Goal: Information Seeking & Learning: Find specific fact

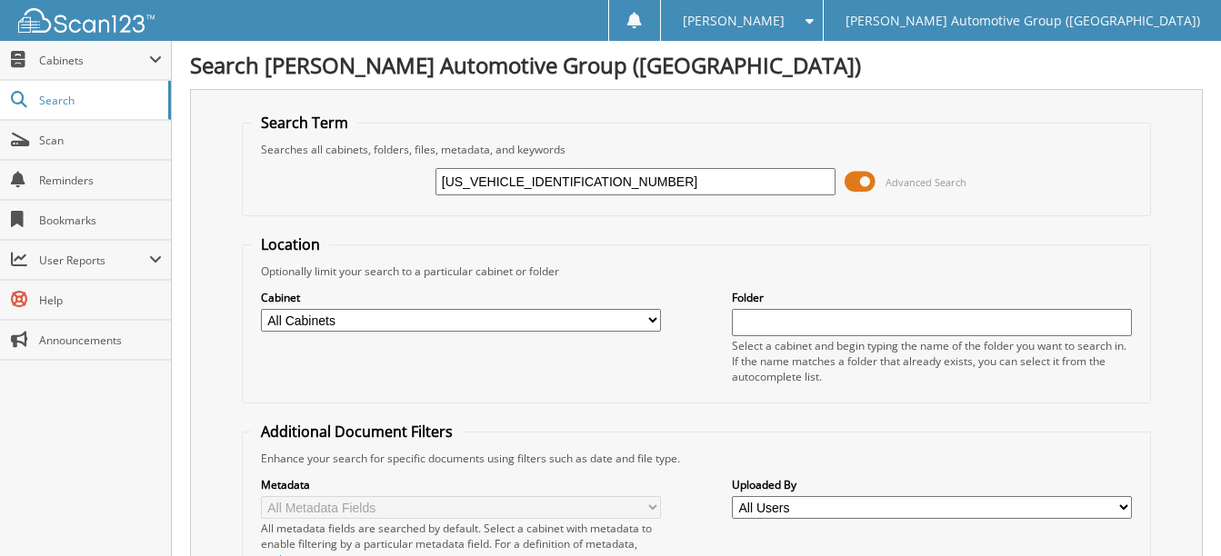
click at [595, 187] on input "3FMCR9CN4SRE25878" at bounding box center [635, 181] width 400 height 27
paste input "1FT6W3L77RWG20552"
type input "1FT6W3L77RWG20552"
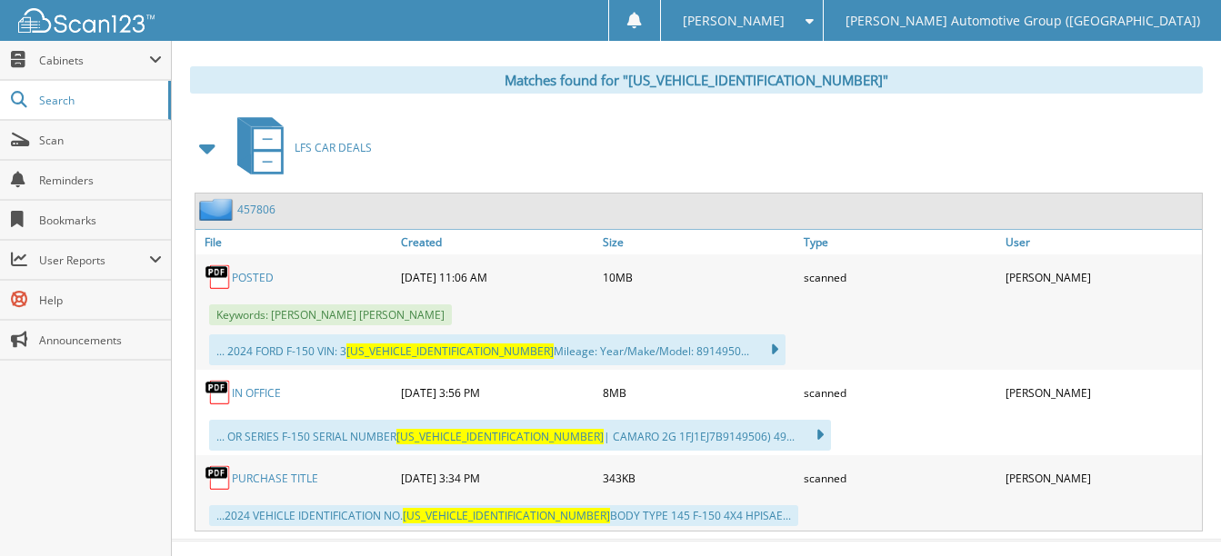
scroll to position [793, 0]
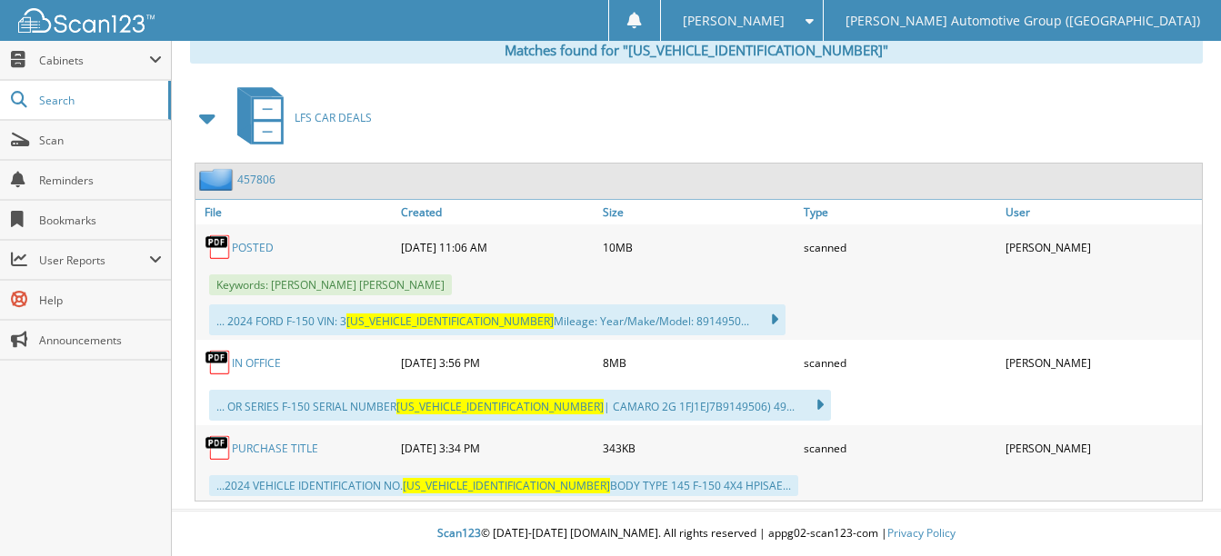
click at [257, 244] on link "POSTED" at bounding box center [253, 247] width 42 height 15
click at [262, 356] on link "IN OFFICE" at bounding box center [256, 362] width 49 height 15
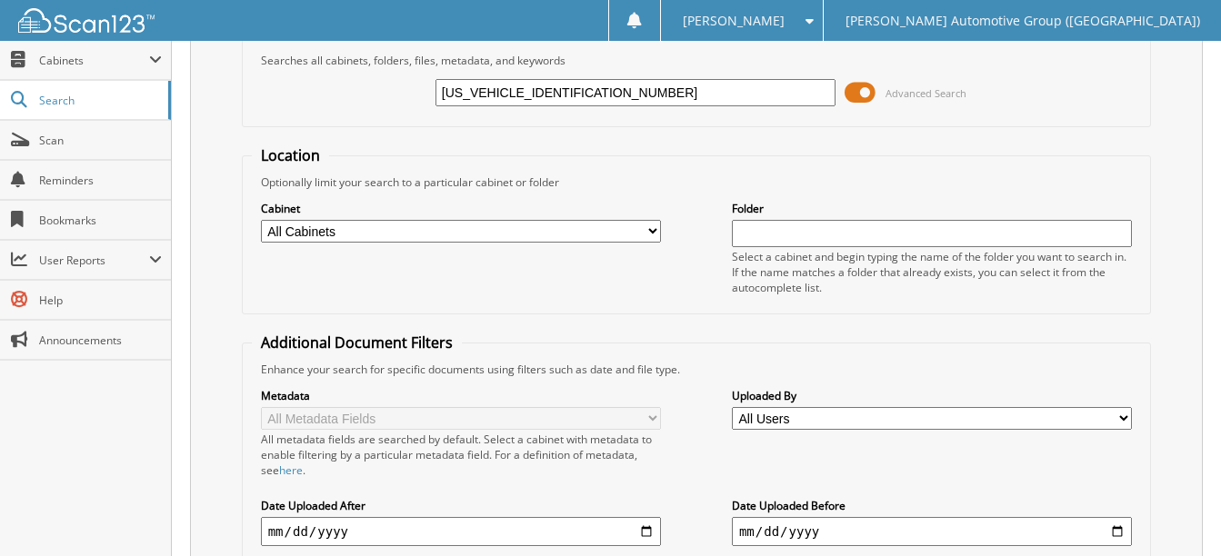
scroll to position [0, 0]
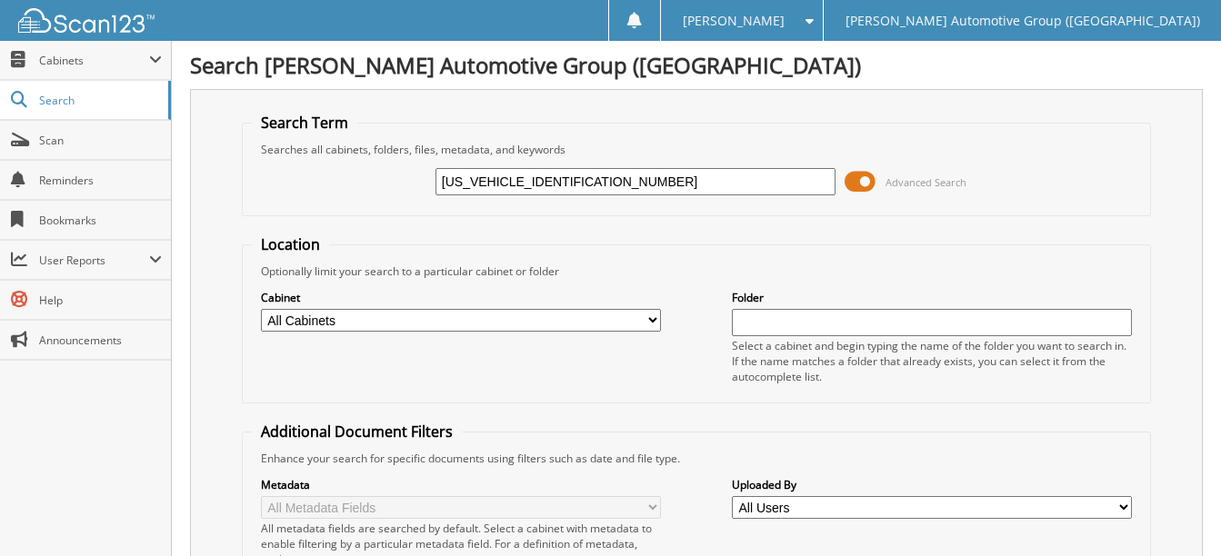
click at [579, 176] on input "1FT6W3L77RWG20552" at bounding box center [635, 181] width 400 height 27
paste input "EW1LP9RKE71147"
type input "1FTEW1LP9RKE71147"
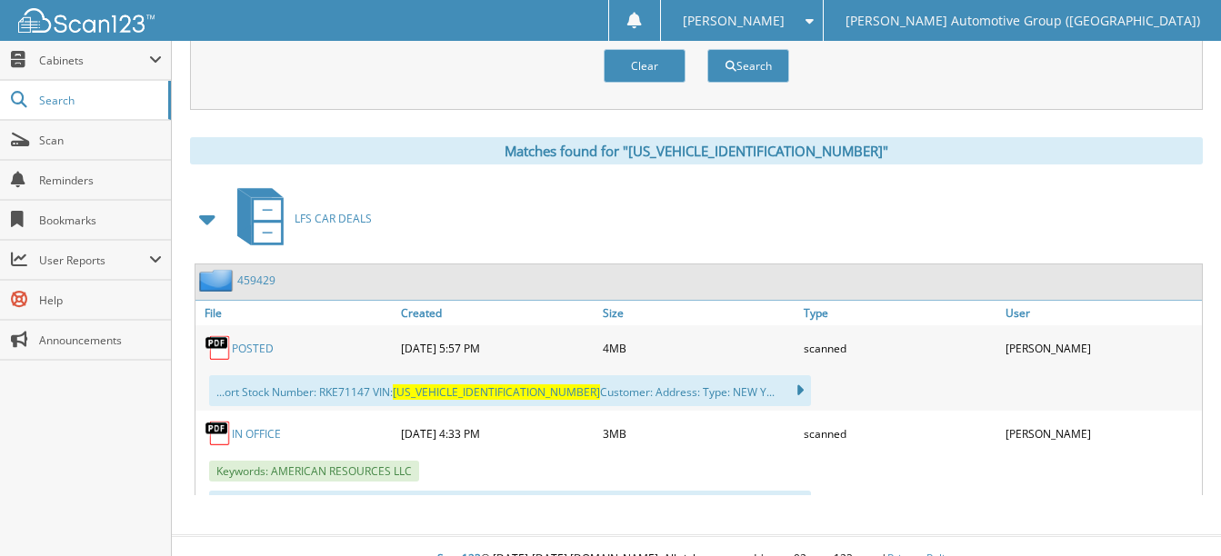
scroll to position [717, 0]
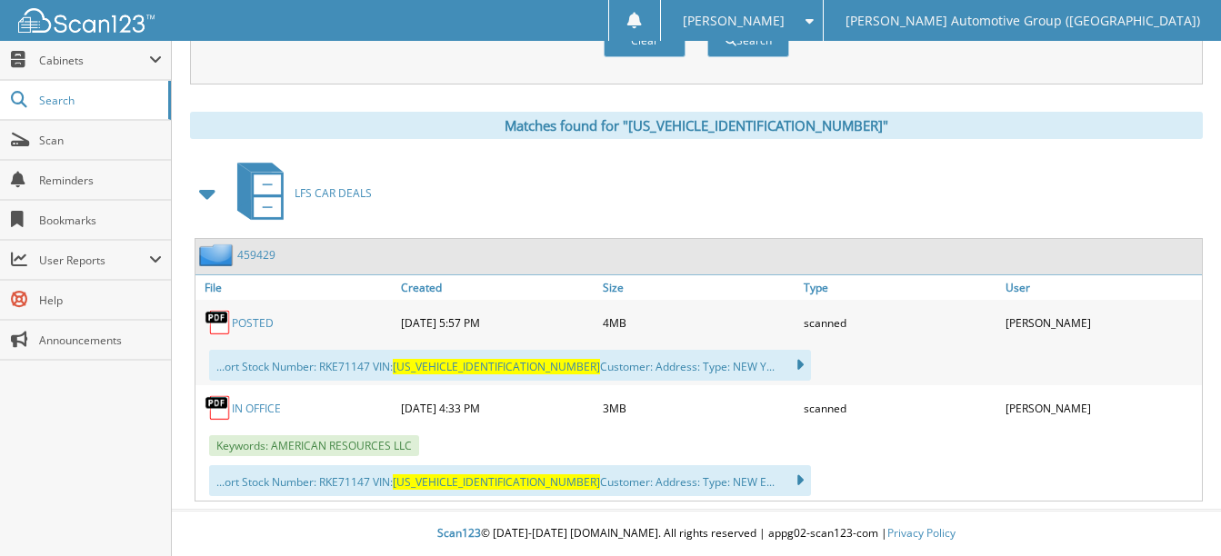
click at [268, 320] on link "POSTED" at bounding box center [253, 322] width 42 height 15
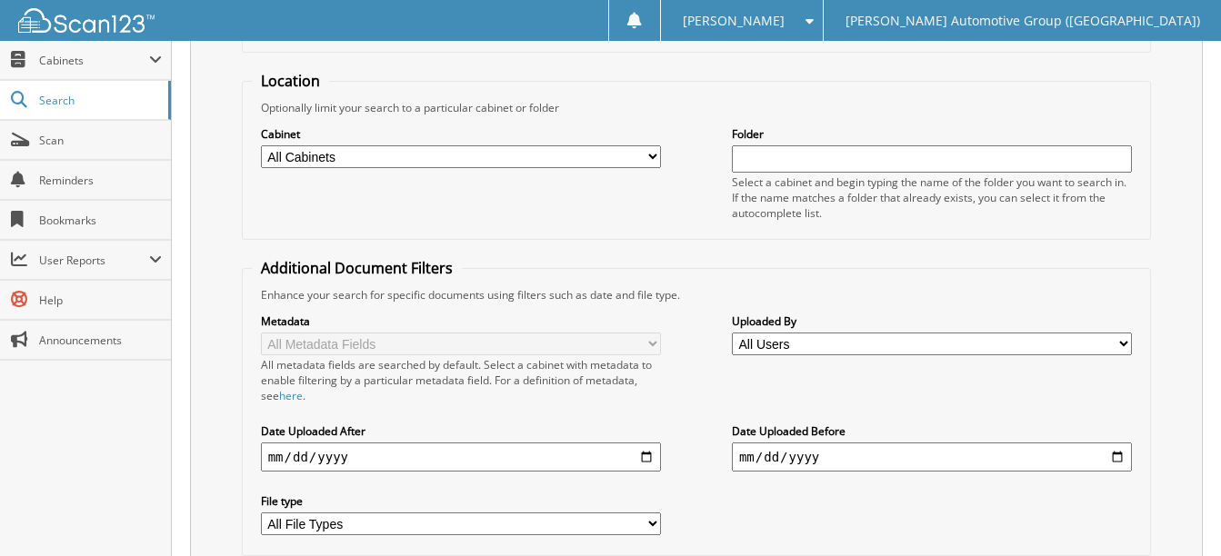
scroll to position [0, 0]
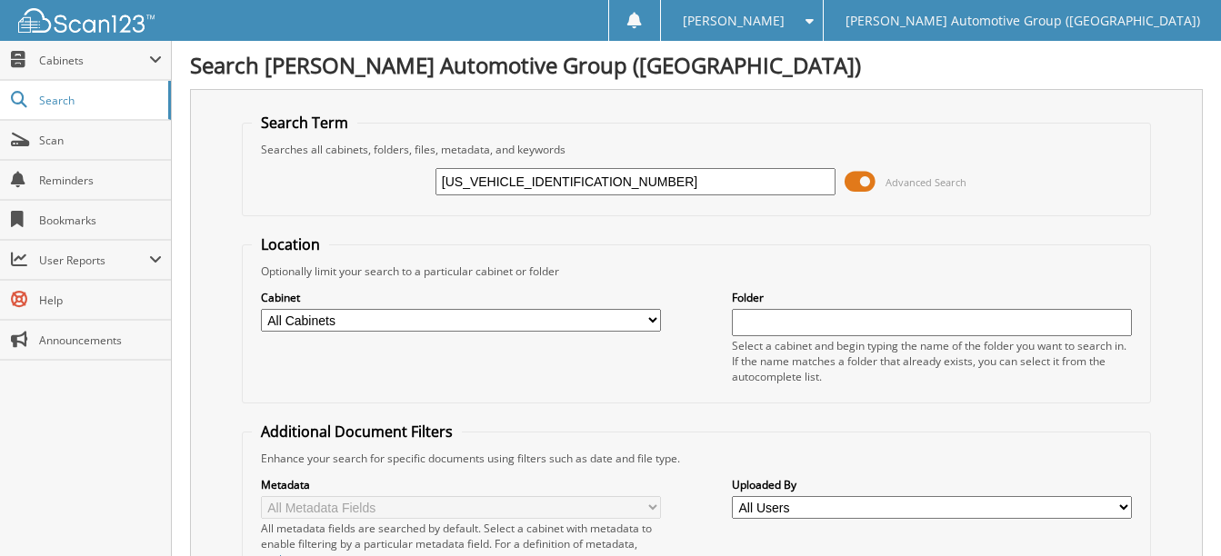
click at [586, 178] on input "[US_VEHICLE_IDENTIFICATION_NUMBER]" at bounding box center [635, 181] width 400 height 27
paste input "2LP5SKD32158"
type input "[US_VEHICLE_IDENTIFICATION_NUMBER]"
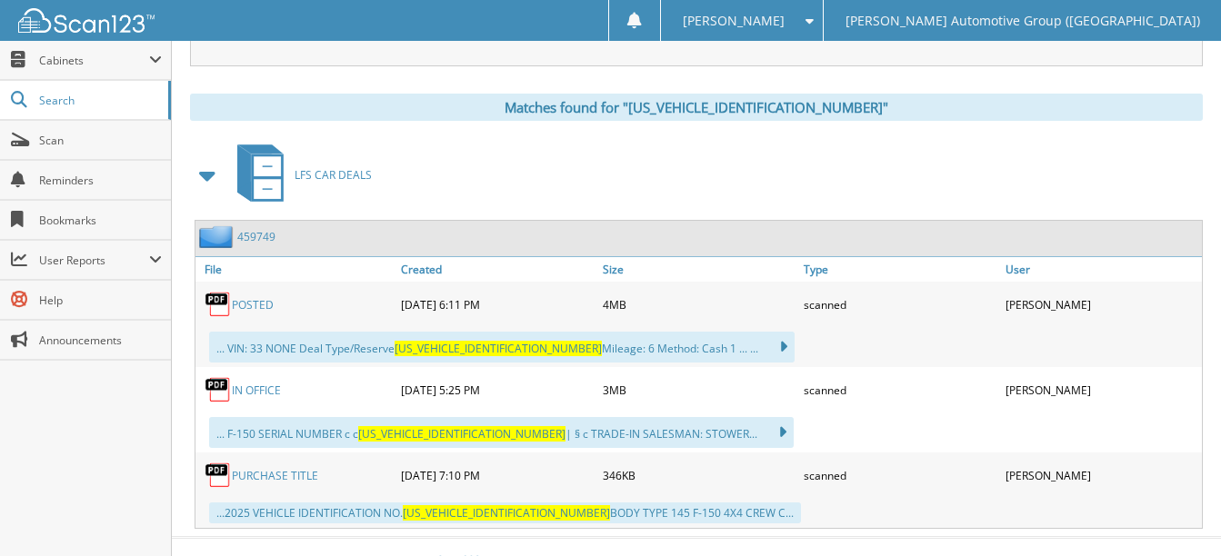
scroll to position [763, 0]
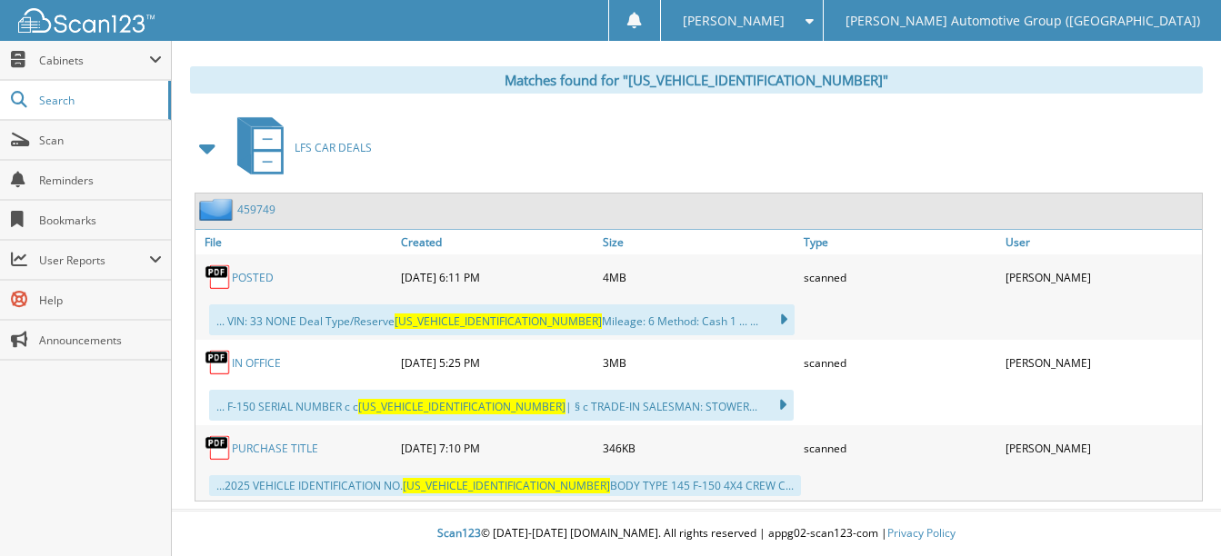
click at [250, 273] on link "POSTED" at bounding box center [253, 277] width 42 height 15
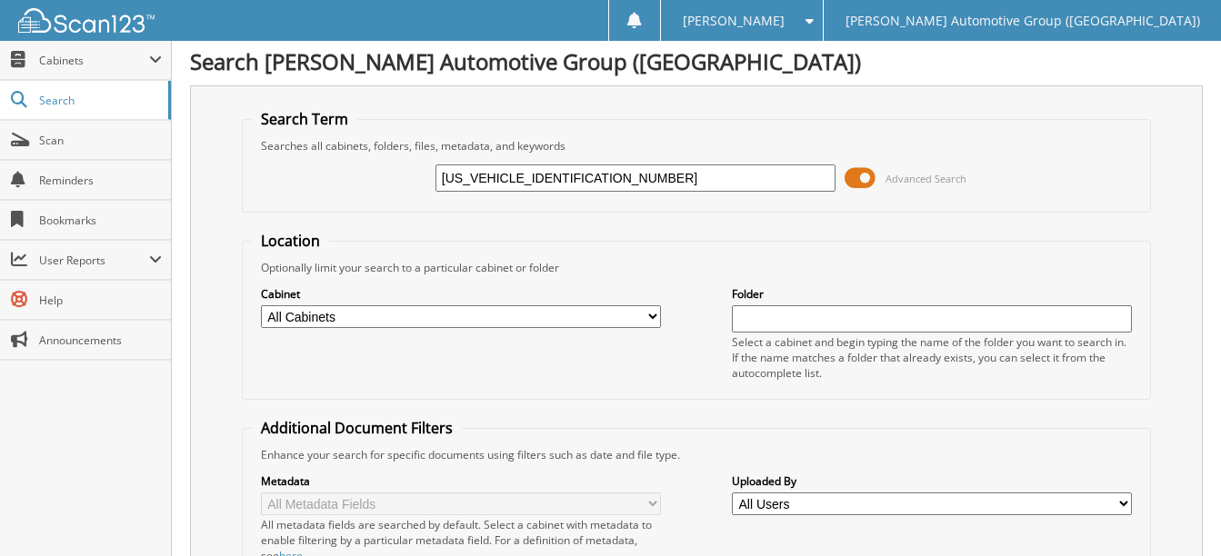
scroll to position [0, 0]
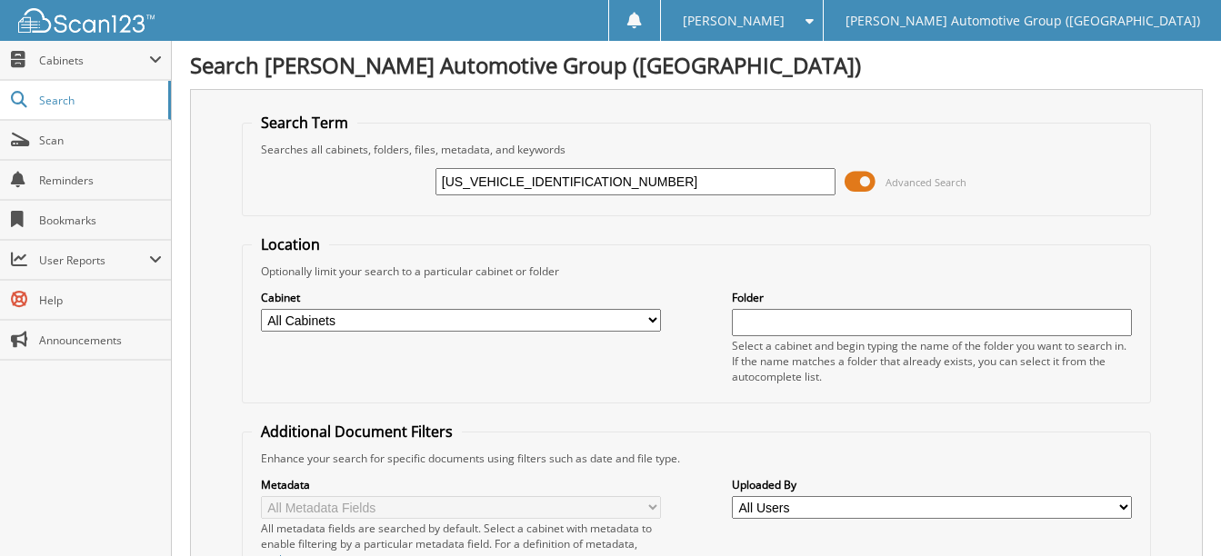
click at [587, 185] on input "1FTEW2LP5SKD32158" at bounding box center [635, 181] width 400 height 27
paste input "FW7LD0SFA68976"
type input "1FTFW7LD0SFA68976"
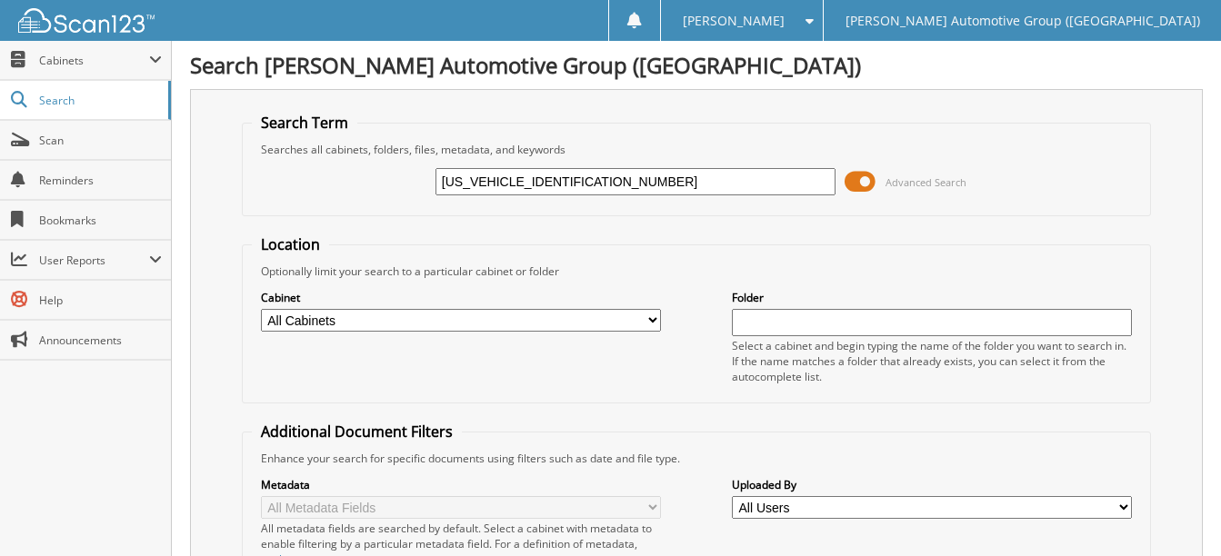
click at [512, 181] on input "[US_VEHICLE_IDENTIFICATION_NUMBER]" at bounding box center [635, 181] width 400 height 27
type input "SFA68976"
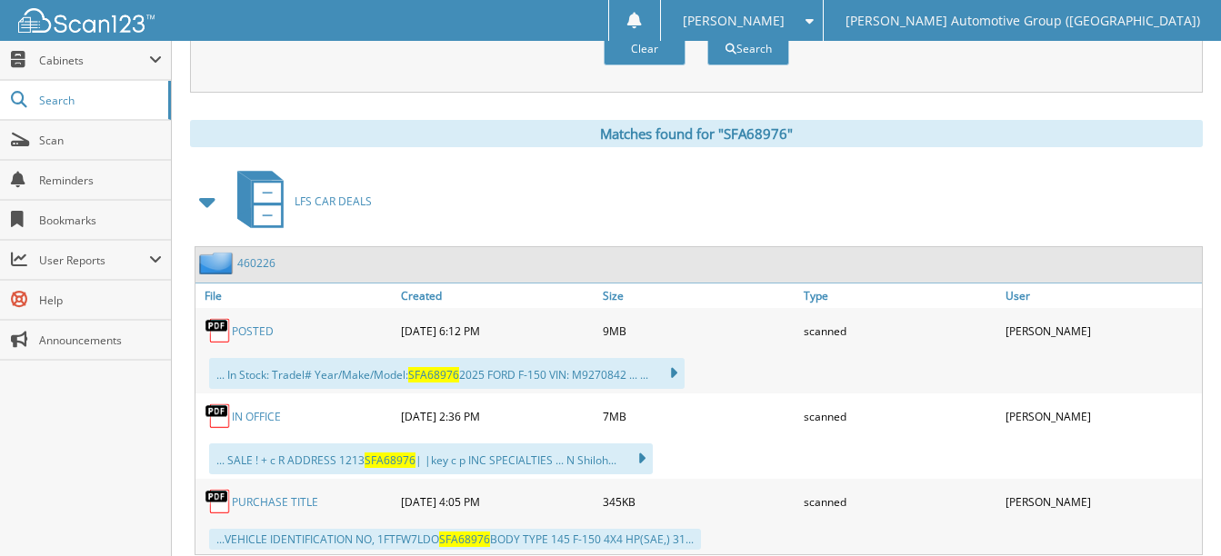
scroll to position [763, 0]
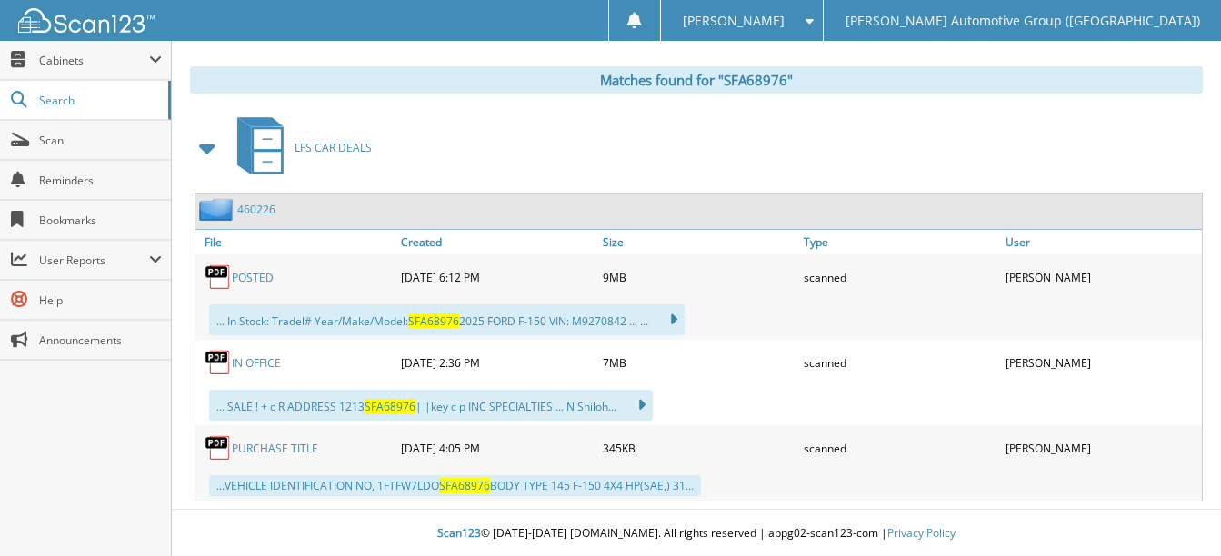
click at [253, 278] on link "POSTED" at bounding box center [253, 277] width 42 height 15
click at [272, 445] on link "PURCHASE TITLE" at bounding box center [275, 448] width 86 height 15
click at [253, 359] on link "IN OFFICE" at bounding box center [256, 362] width 49 height 15
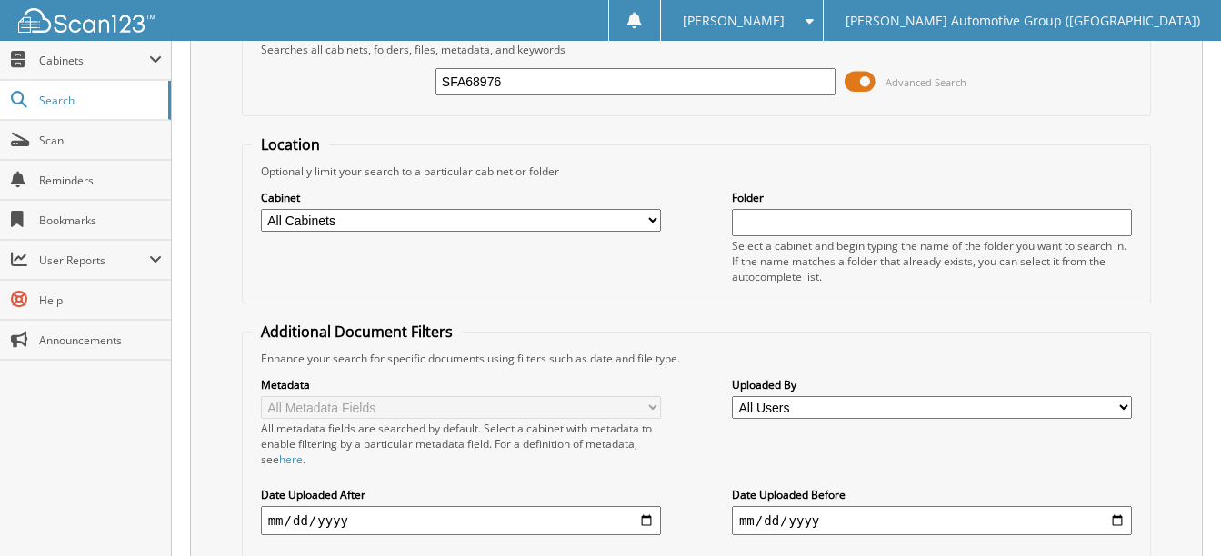
scroll to position [0, 0]
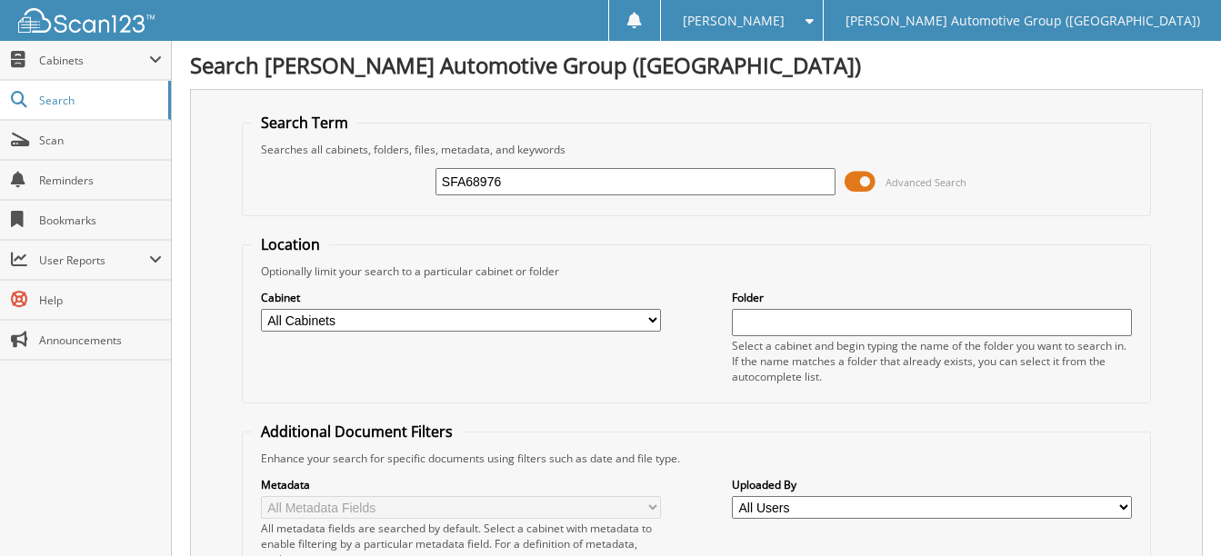
click at [521, 179] on input "SFA68976" at bounding box center [635, 181] width 400 height 27
paste input "1FMEE2BP1RLA9565"
type input "1FMEE2BP1RLA95656"
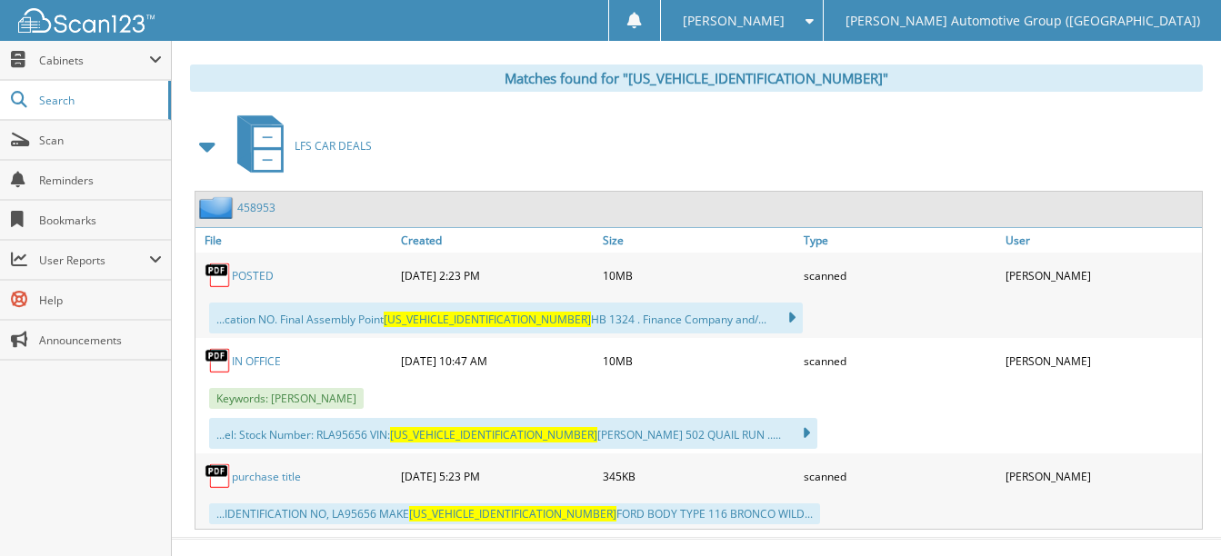
scroll to position [793, 0]
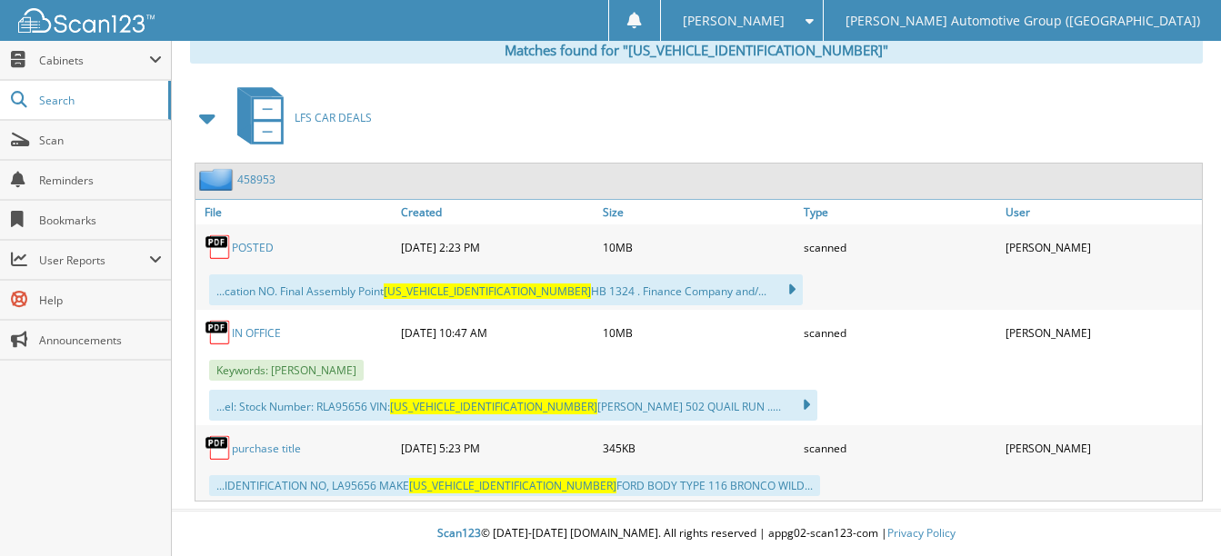
click at [251, 245] on link "POSTED" at bounding box center [253, 247] width 42 height 15
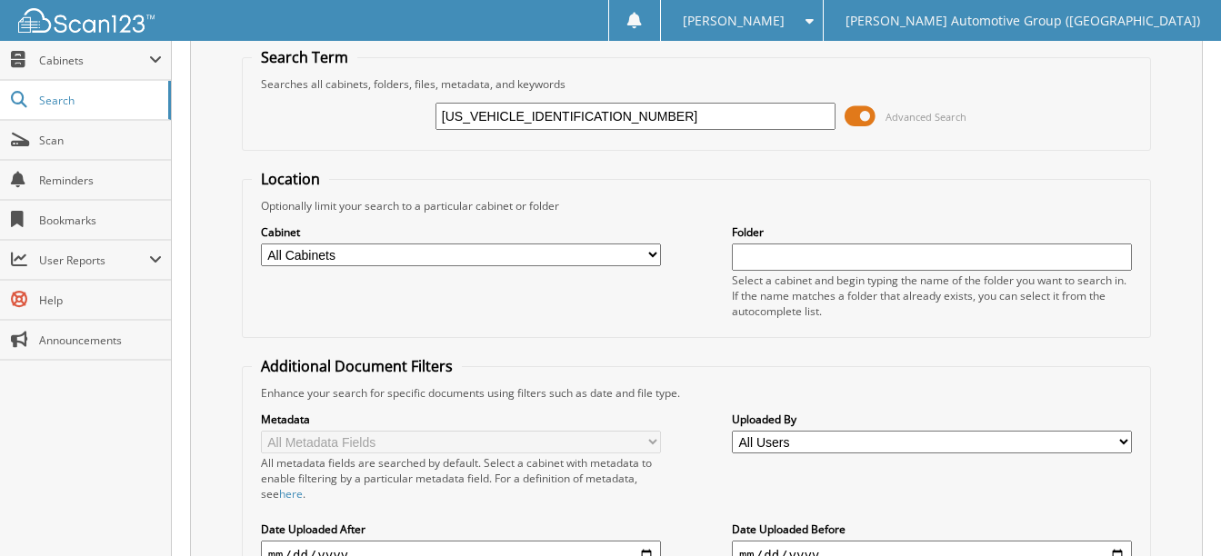
click at [587, 111] on input "1FMEE2BP1RLA95656" at bounding box center [635, 116] width 400 height 27
paste input "DE7BH1RLB24459"
type input "[US_VEHICLE_IDENTIFICATION_NUMBER]"
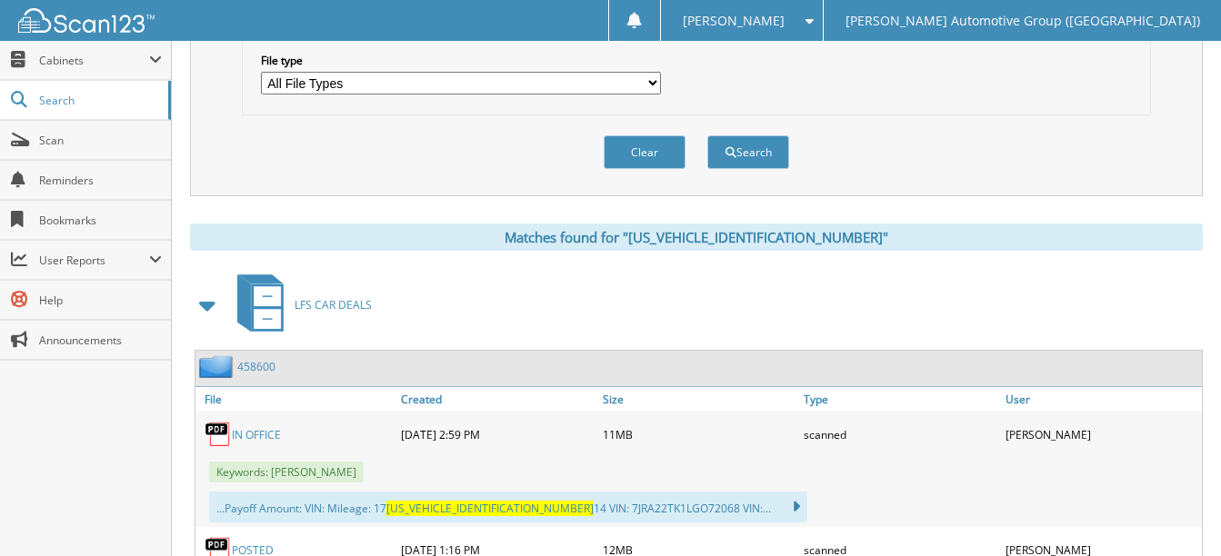
scroll to position [636, 0]
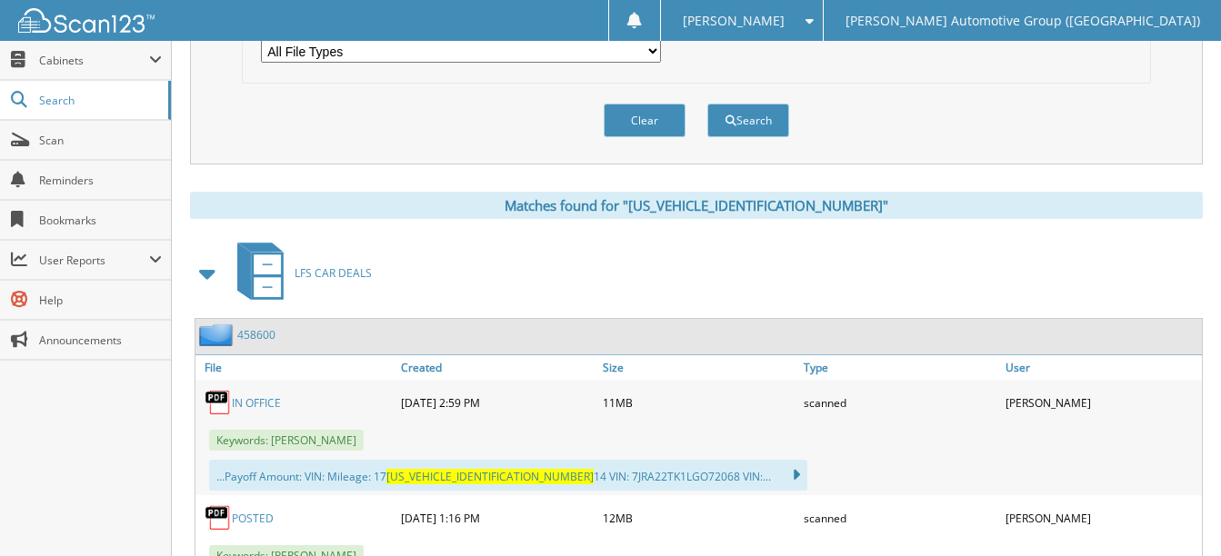
click at [266, 405] on link "IN OFFICE" at bounding box center [256, 402] width 49 height 15
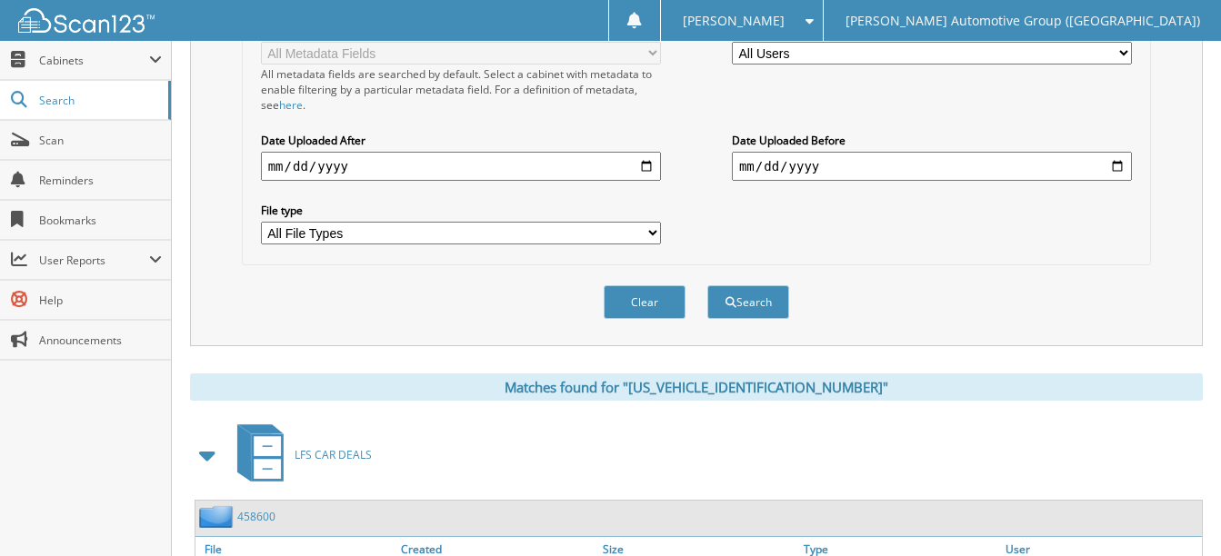
scroll to position [0, 0]
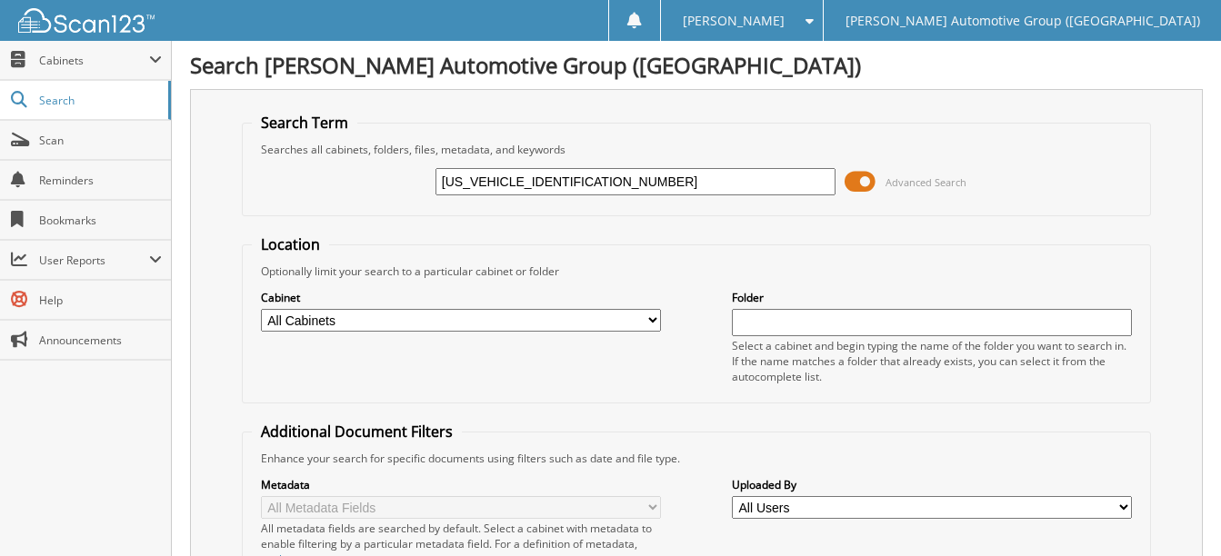
click at [589, 175] on input "1FMDE7BH1RLB24459" at bounding box center [635, 181] width 400 height 27
paste input "1AH6RLA79520"
type input "1FMDE1AH6RLA79520"
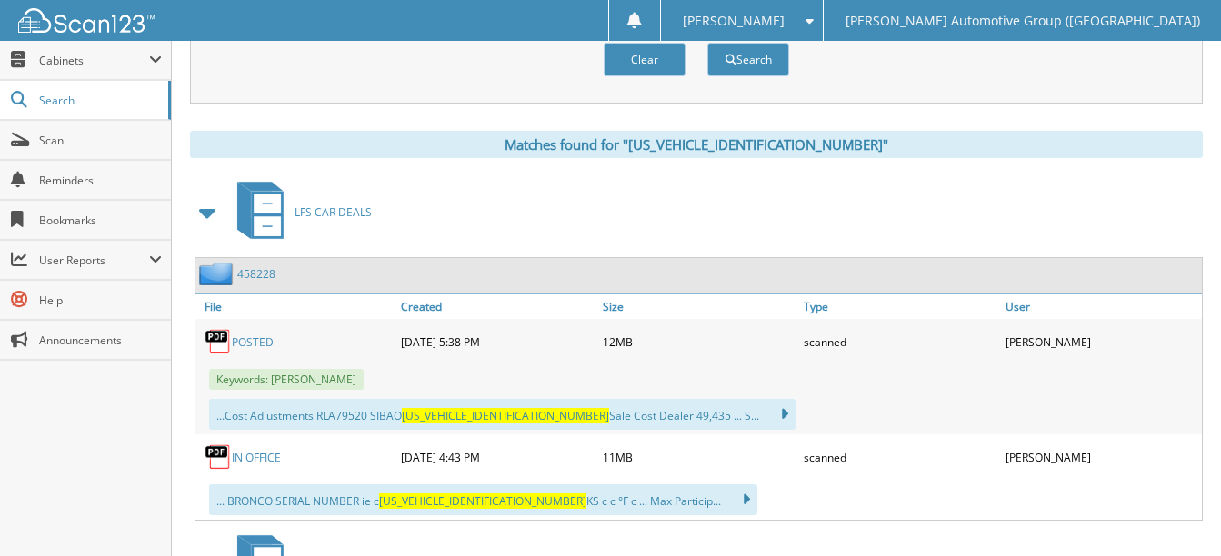
scroll to position [724, 0]
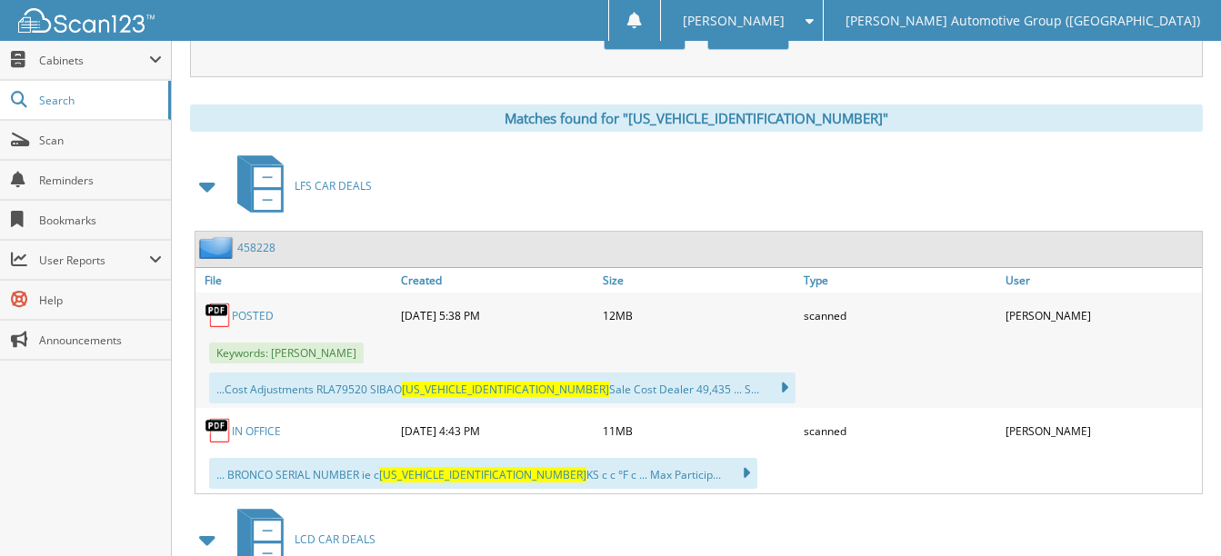
click at [245, 318] on link "POSTED" at bounding box center [253, 315] width 42 height 15
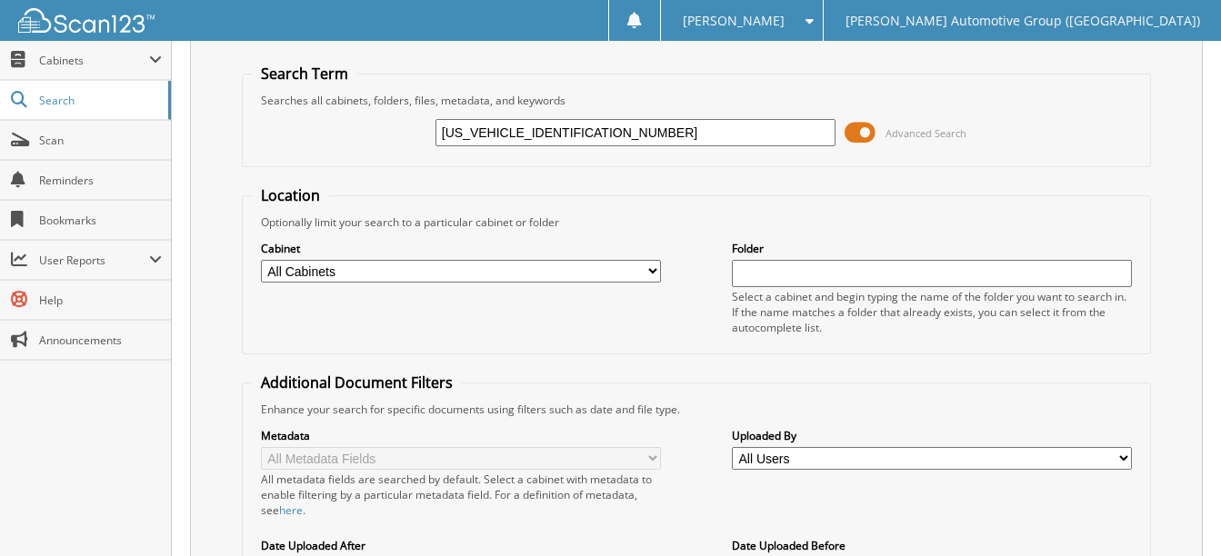
scroll to position [0, 0]
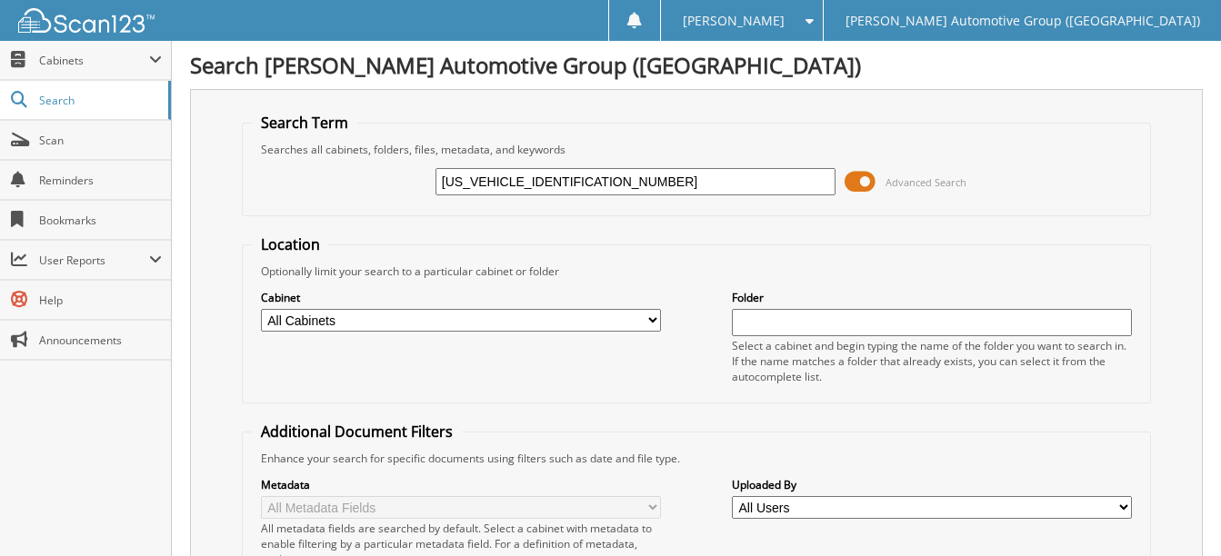
click at [584, 177] on input "1FMDE1AH6RLA79520" at bounding box center [635, 181] width 400 height 27
click at [584, 178] on input "1FMDE1AH6RLA79520" at bounding box center [635, 181] width 400 height 27
paste input "EE2BP0RLA93025"
type input "[US_VEHICLE_IDENTIFICATION_NUMBER]"
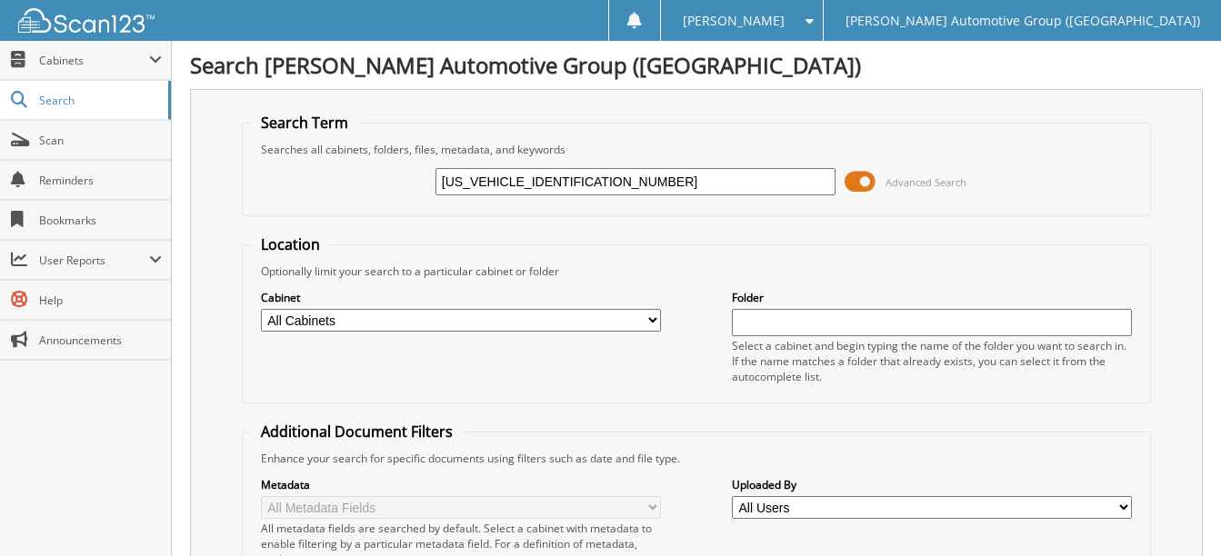
click at [515, 177] on input "[US_VEHICLE_IDENTIFICATION_NUMBER]" at bounding box center [635, 181] width 400 height 27
type input "RLA93025"
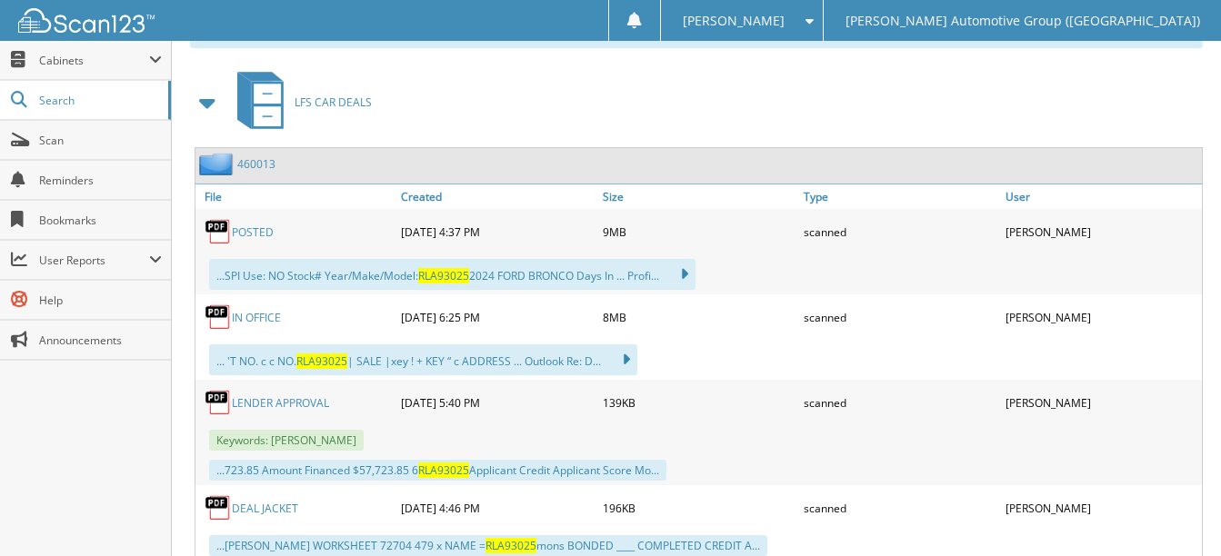
scroll to position [818, 0]
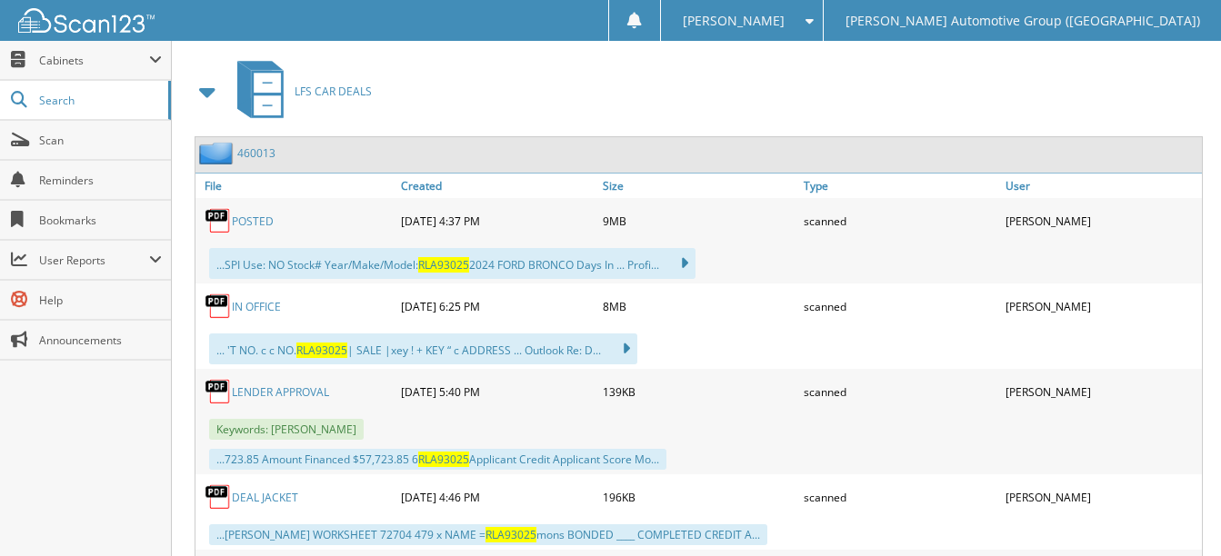
click at [255, 223] on link "POSTED" at bounding box center [253, 221] width 42 height 15
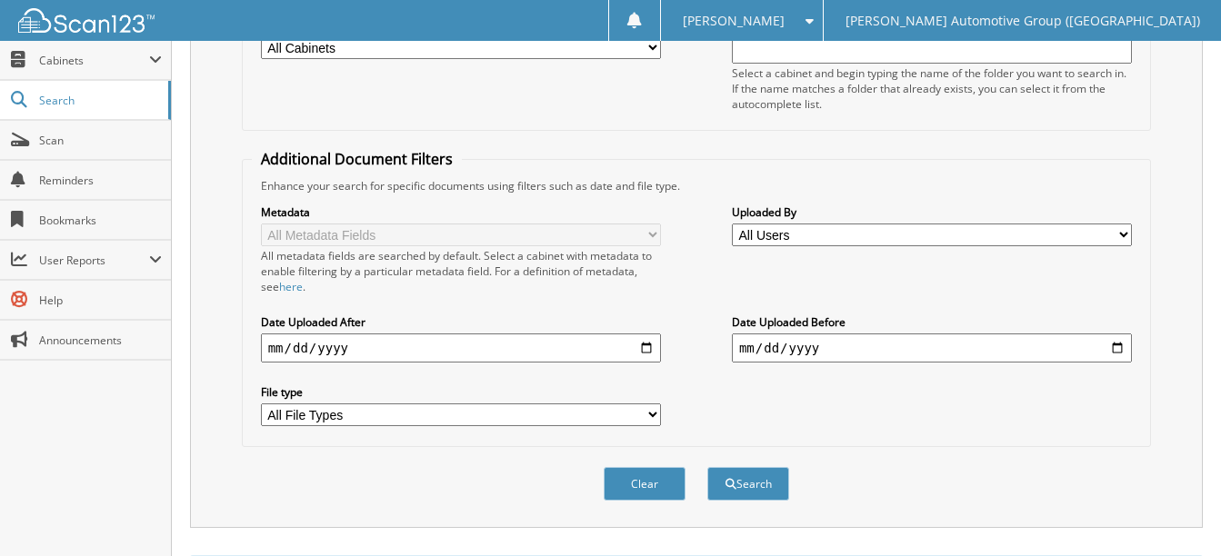
scroll to position [0, 0]
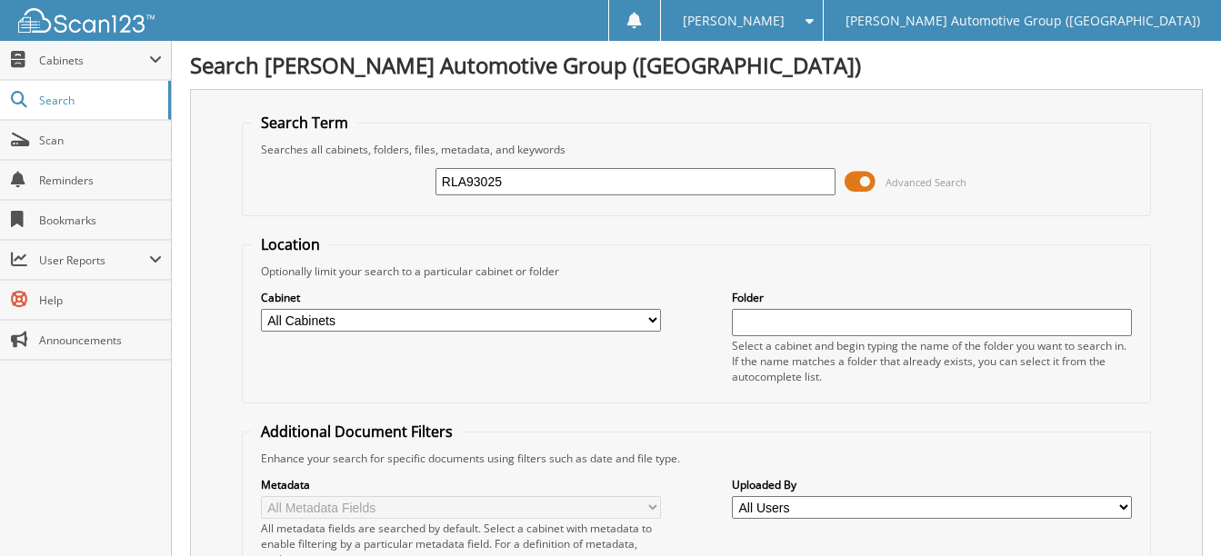
click at [520, 177] on input "RLA93025" at bounding box center [635, 181] width 400 height 27
paste input "3FMCR9C61RRE79366"
type input "3FMCR9C61RRE79366"
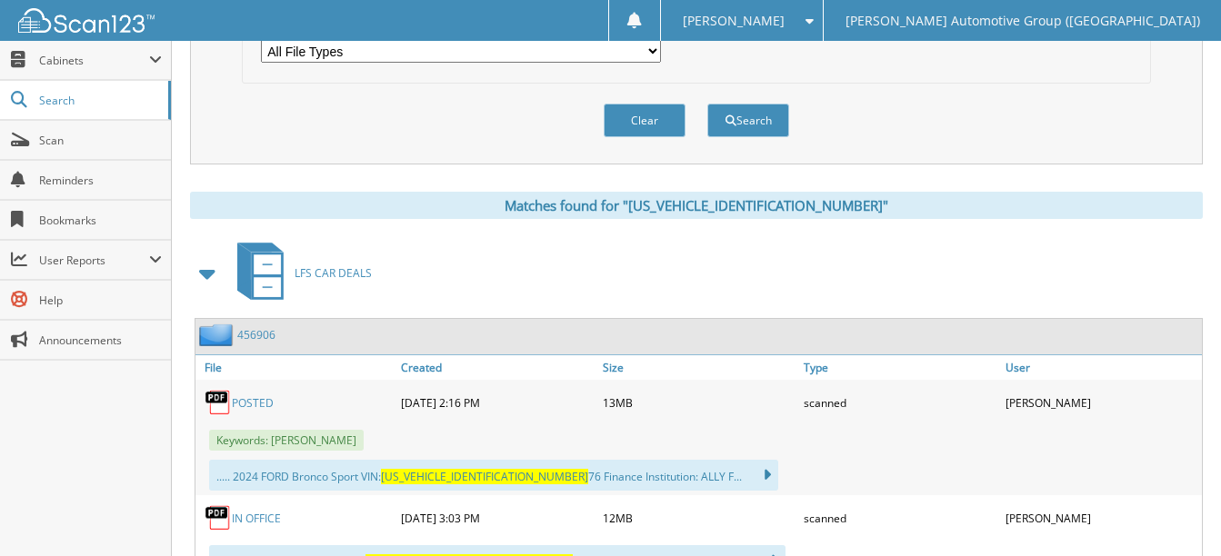
scroll to position [717, 0]
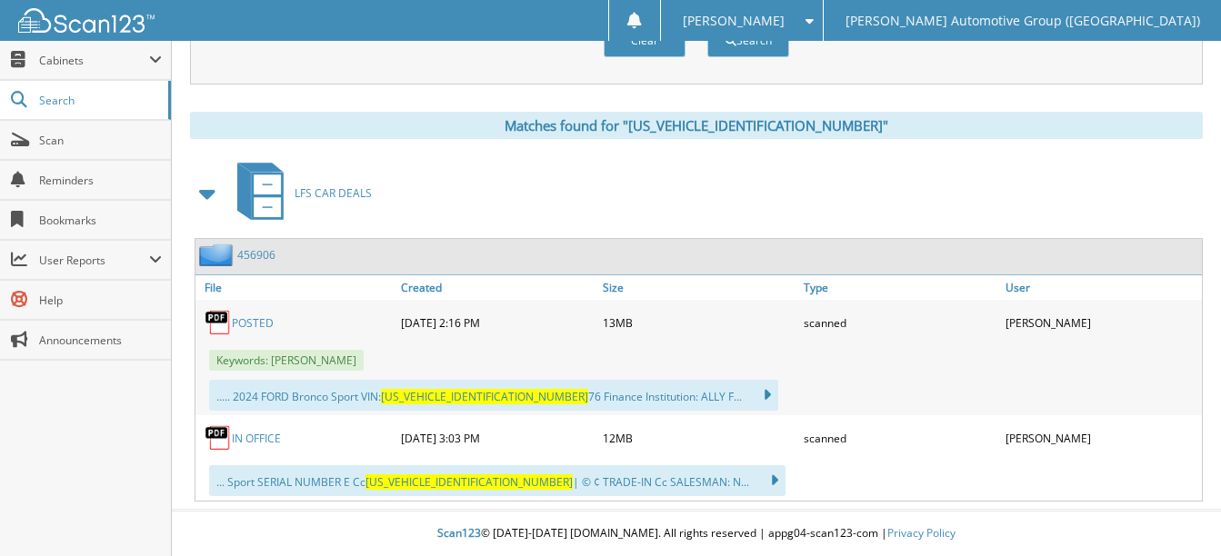
click at [259, 323] on link "POSTED" at bounding box center [253, 322] width 42 height 15
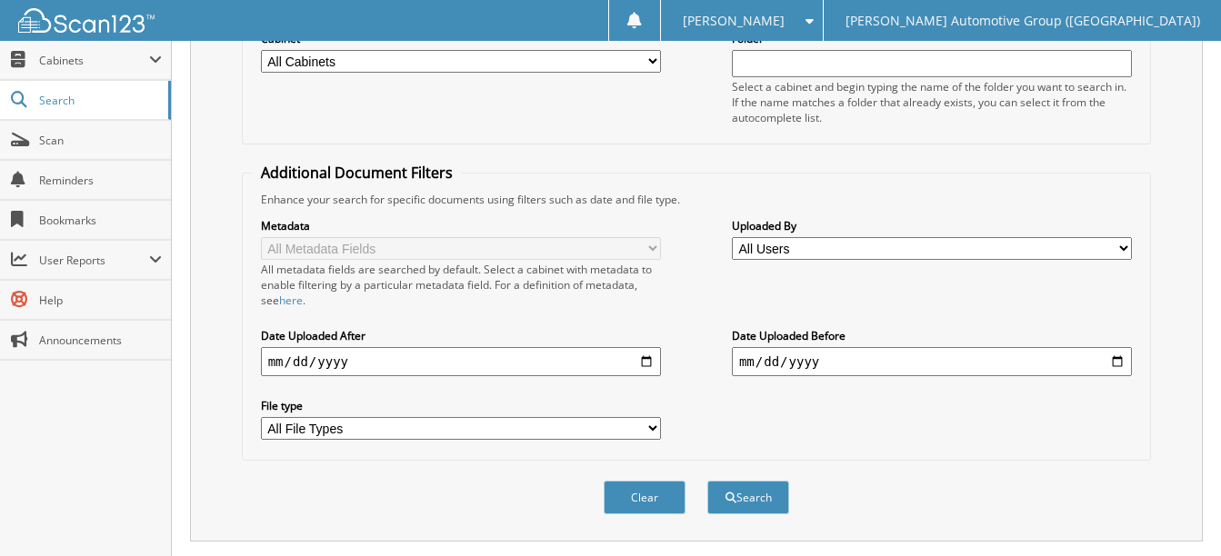
scroll to position [81, 0]
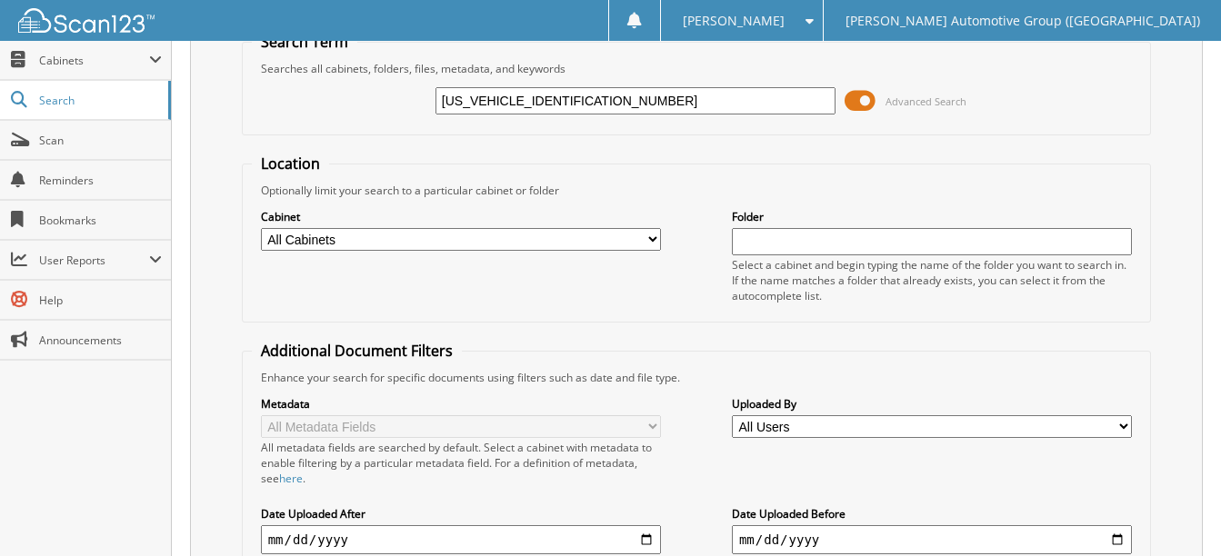
click at [581, 98] on input "3FMCR9C61RRE79366" at bounding box center [635, 100] width 400 height 27
paste input "1FMDE8BH7RLB42048"
type input "1FMDE8BH7RLB42048"
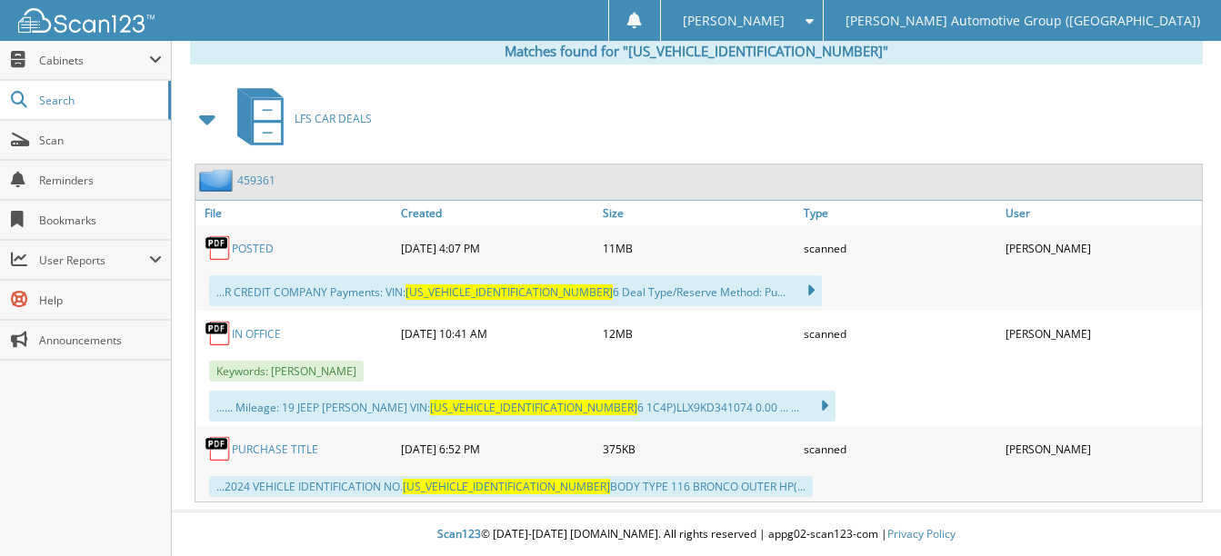
scroll to position [793, 0]
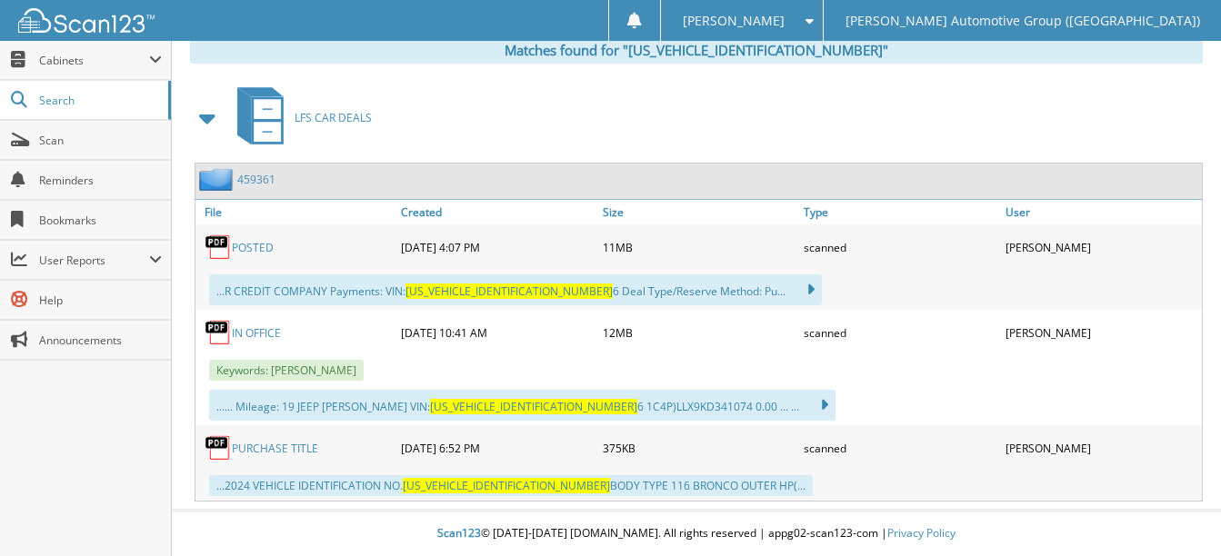
click at [254, 245] on link "POSTED" at bounding box center [253, 247] width 42 height 15
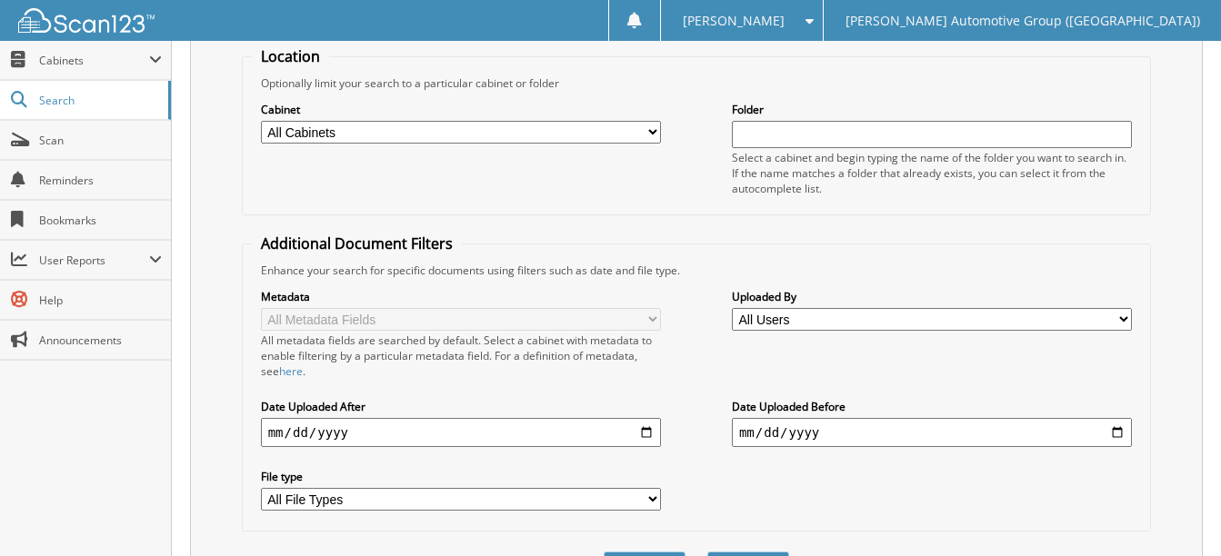
scroll to position [65, 0]
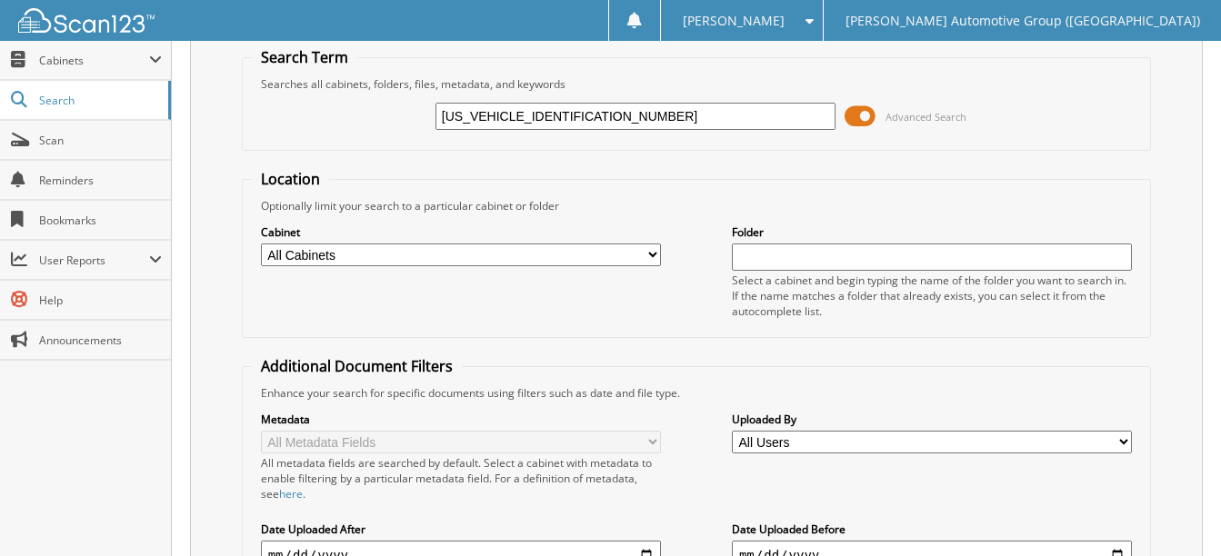
click at [588, 117] on input "[US_VEHICLE_IDENTIFICATION_NUMBER]" at bounding box center [635, 116] width 400 height 27
paste input "[US_VEHICLE_IDENTIFICATION_NUMBER]"
type input "[US_VEHICLE_IDENTIFICATION_NUMBER]"
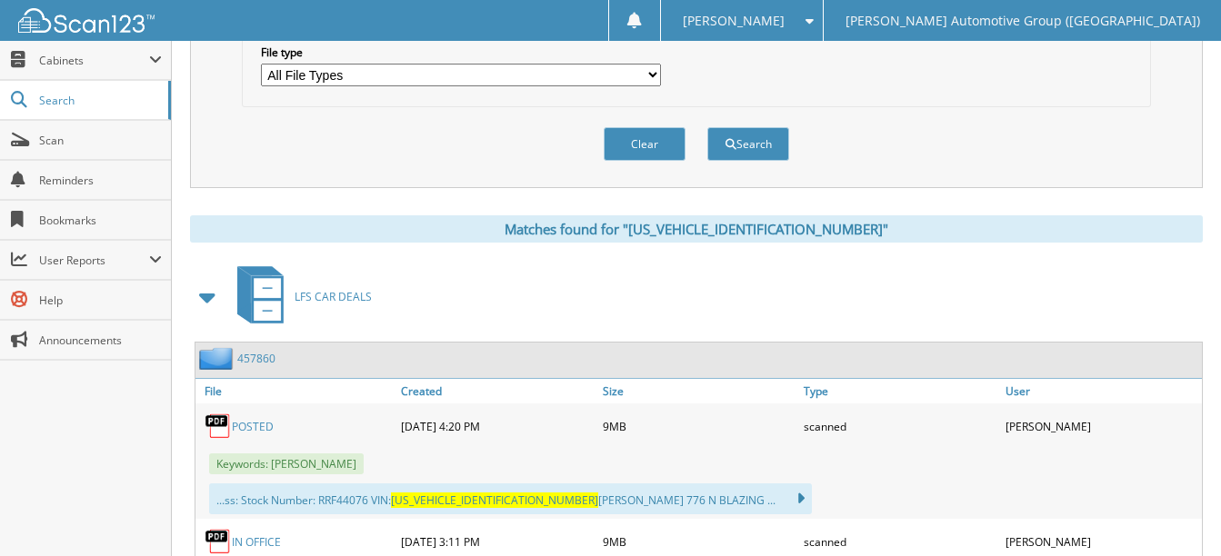
scroll to position [636, 0]
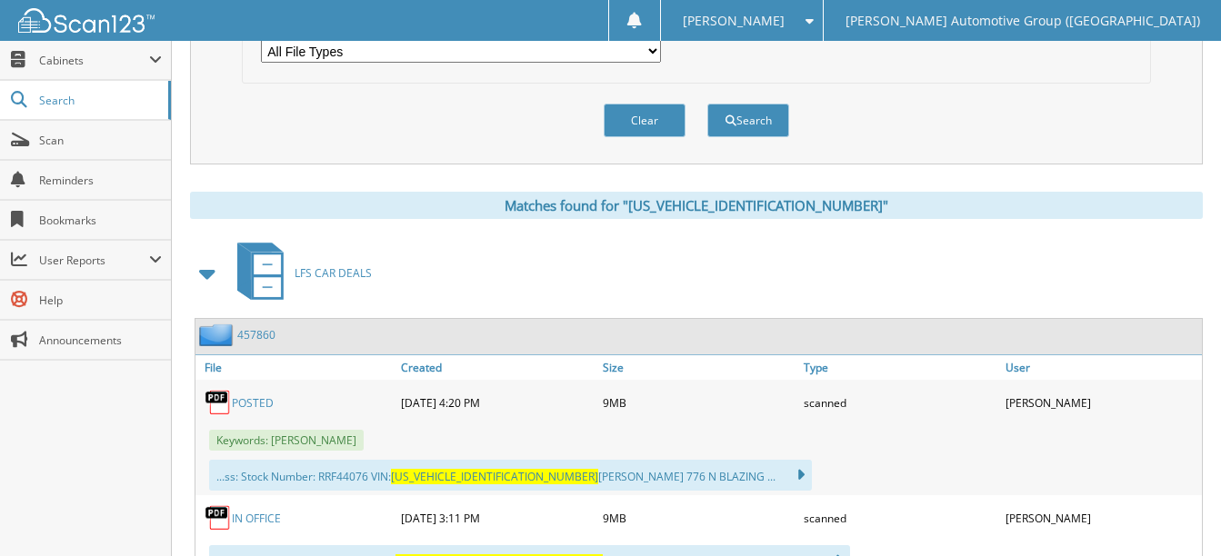
click at [251, 401] on link "POSTED" at bounding box center [253, 402] width 42 height 15
